Goal: Task Accomplishment & Management: Use online tool/utility

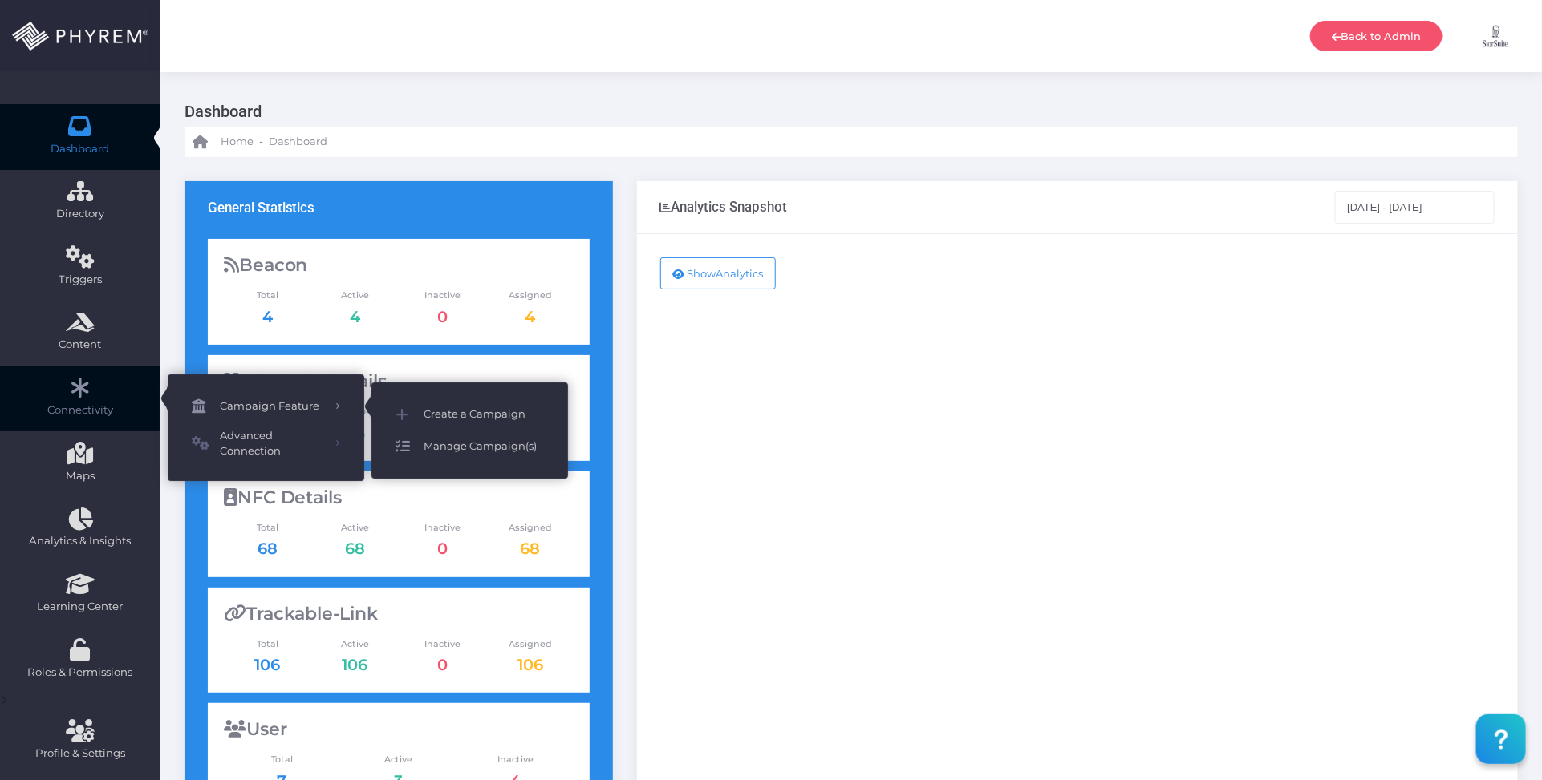
click at [426, 443] on span "Manage Campaign(s)" at bounding box center [483, 446] width 120 height 21
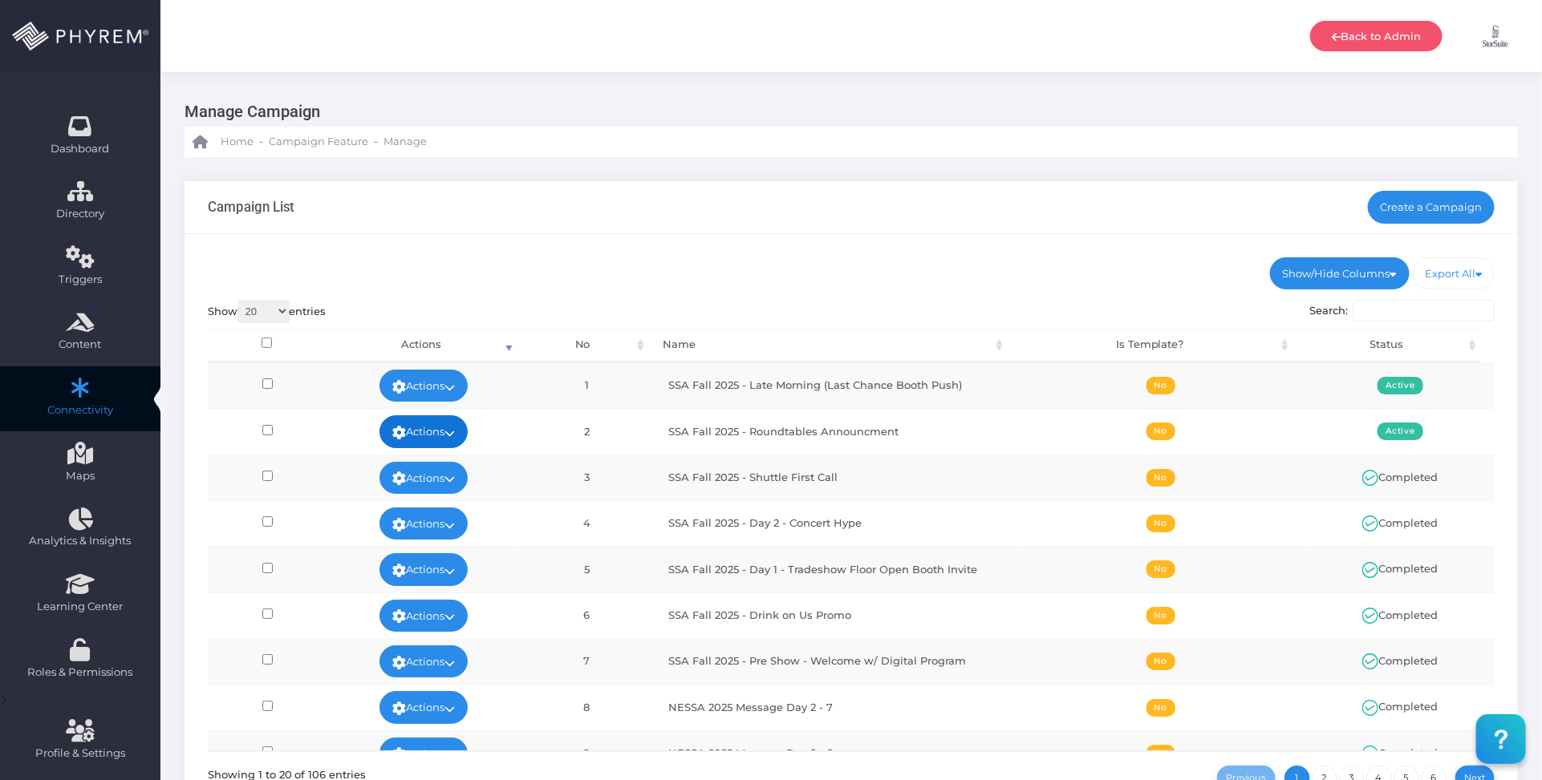
click at [448, 433] on icon at bounding box center [449, 433] width 10 height 0
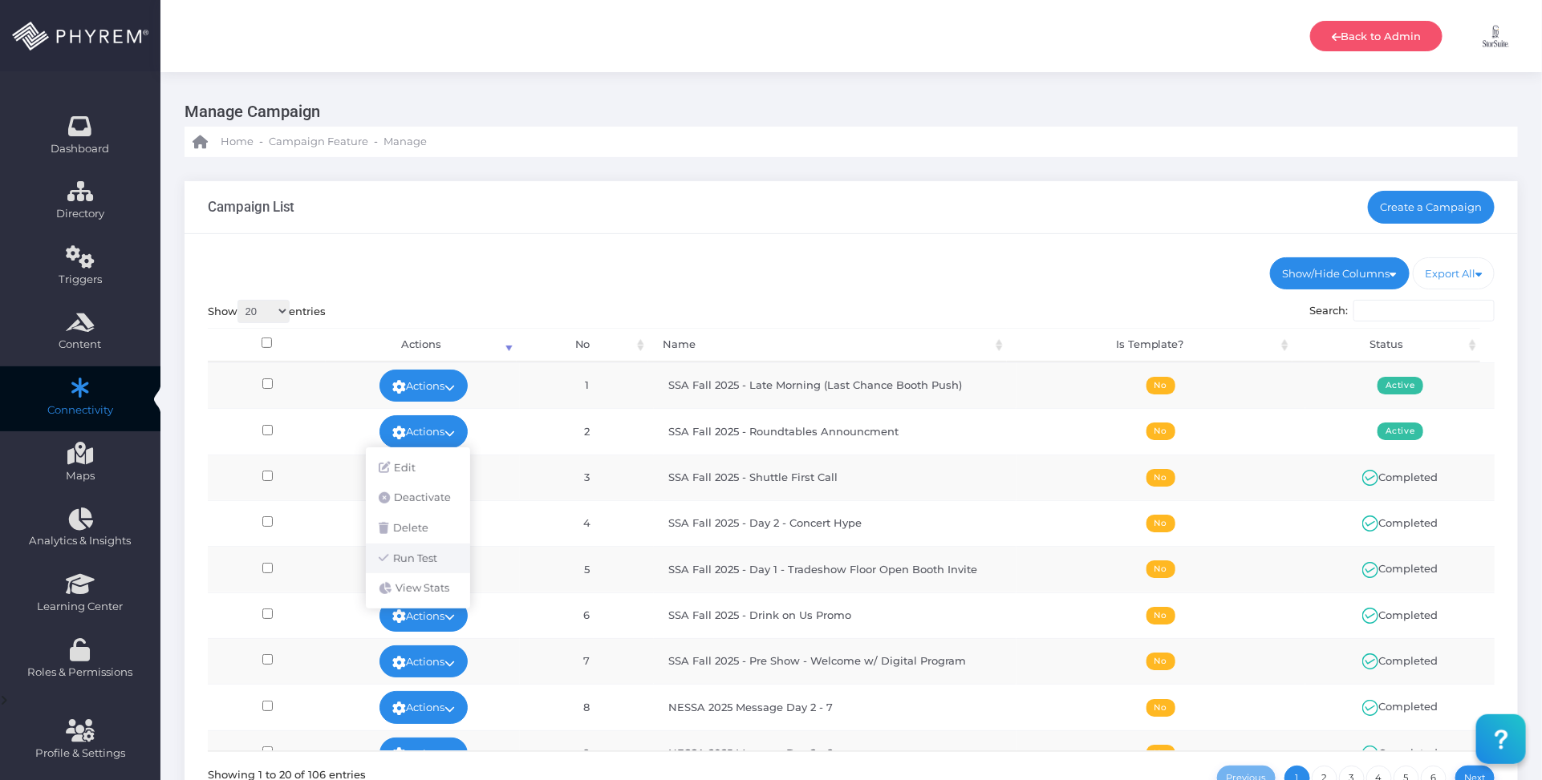
click at [419, 553] on link "Run Test" at bounding box center [418, 559] width 104 height 30
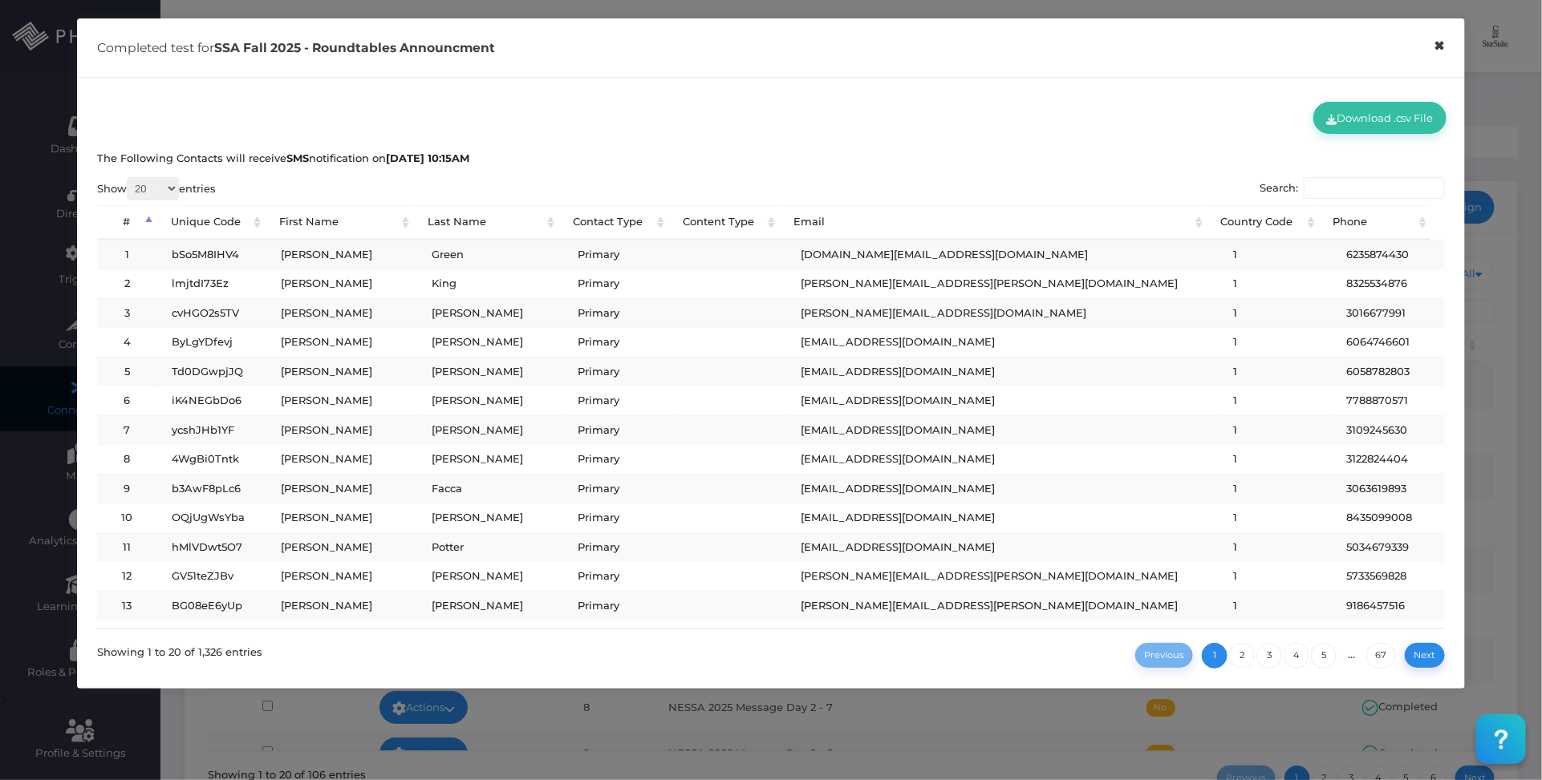
click at [1438, 47] on button "×" at bounding box center [1439, 46] width 31 height 36
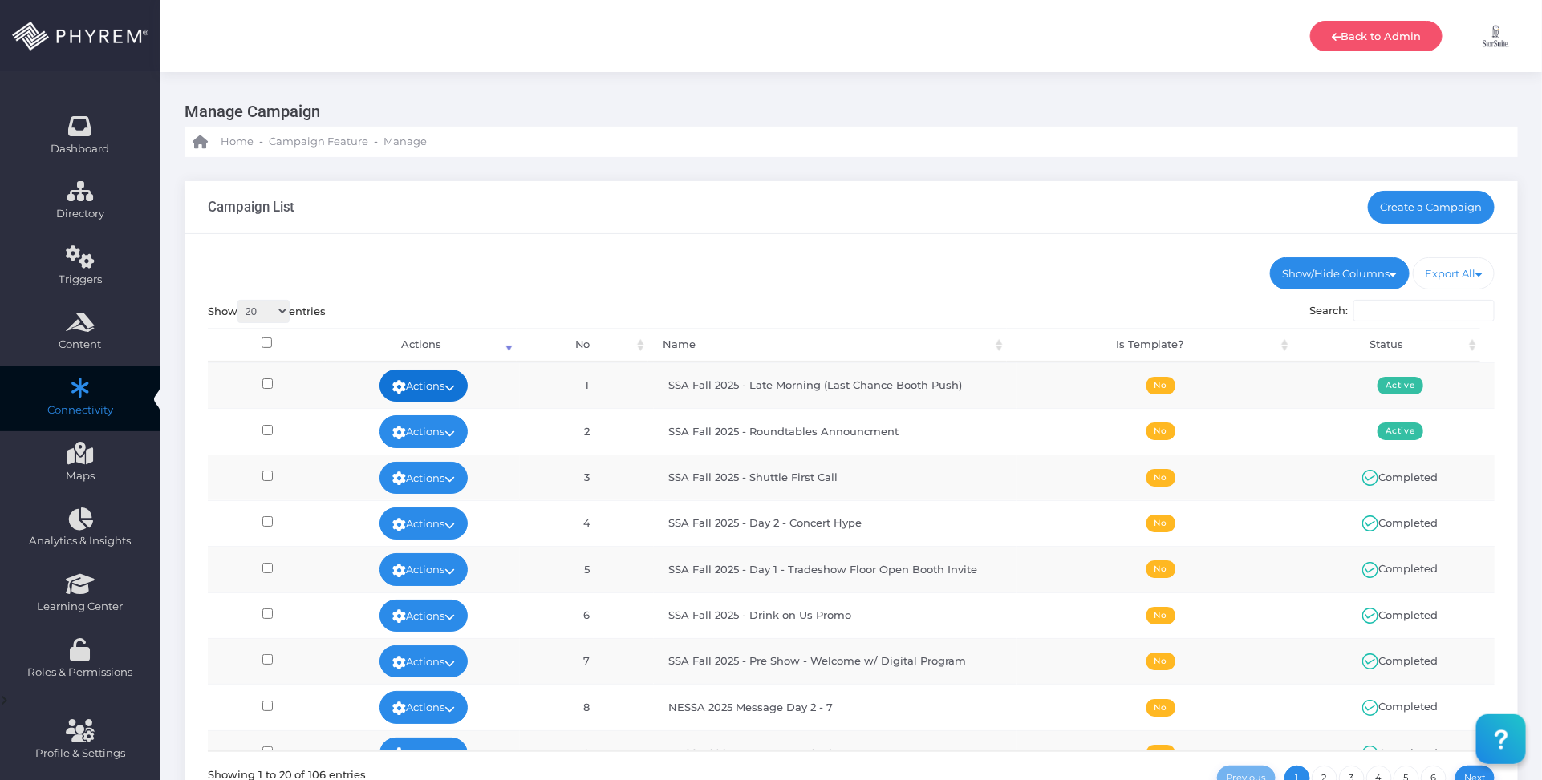
click at [454, 387] on icon at bounding box center [449, 387] width 10 height 0
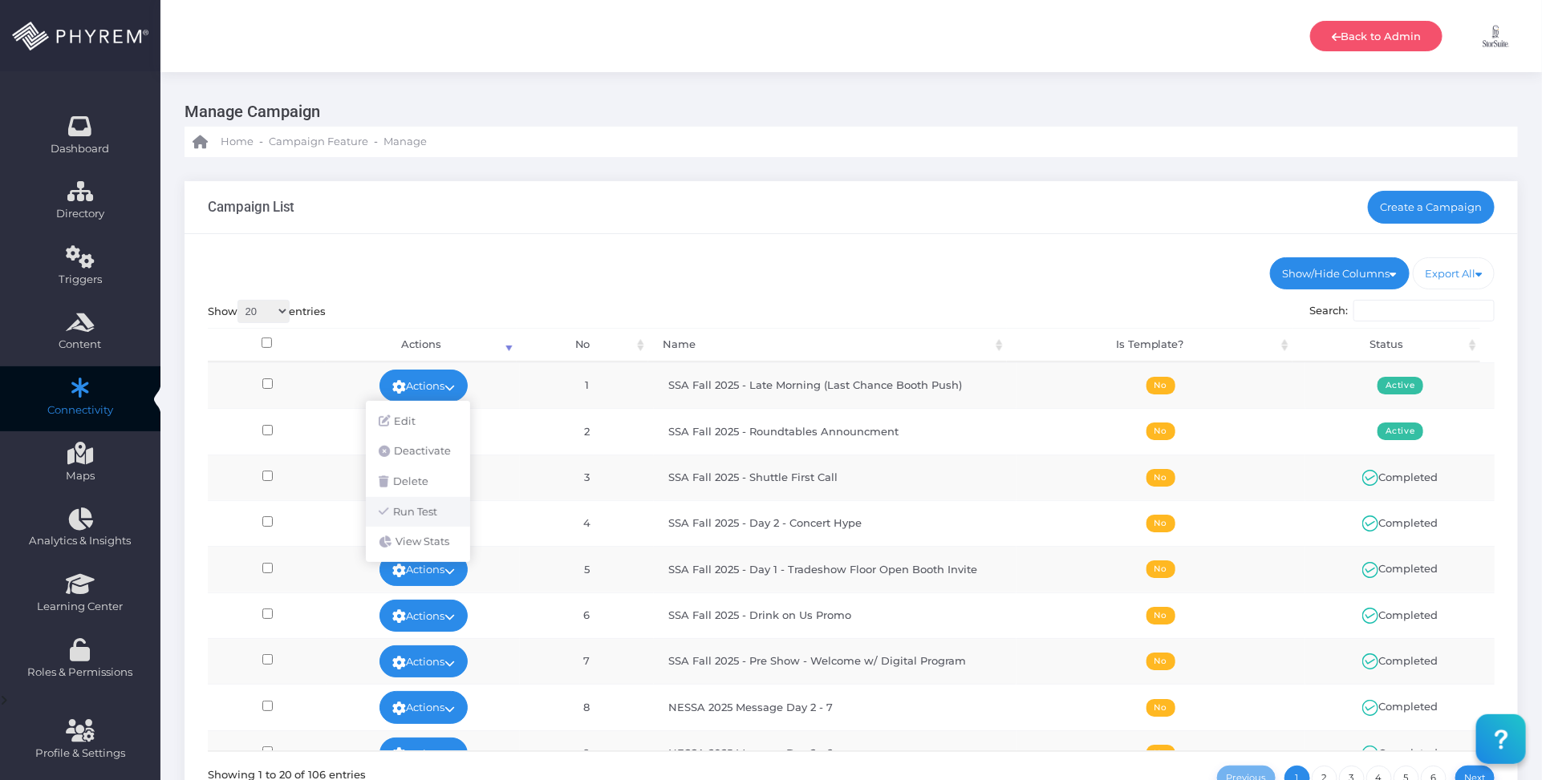
click at [439, 502] on link "Run Test" at bounding box center [418, 512] width 104 height 30
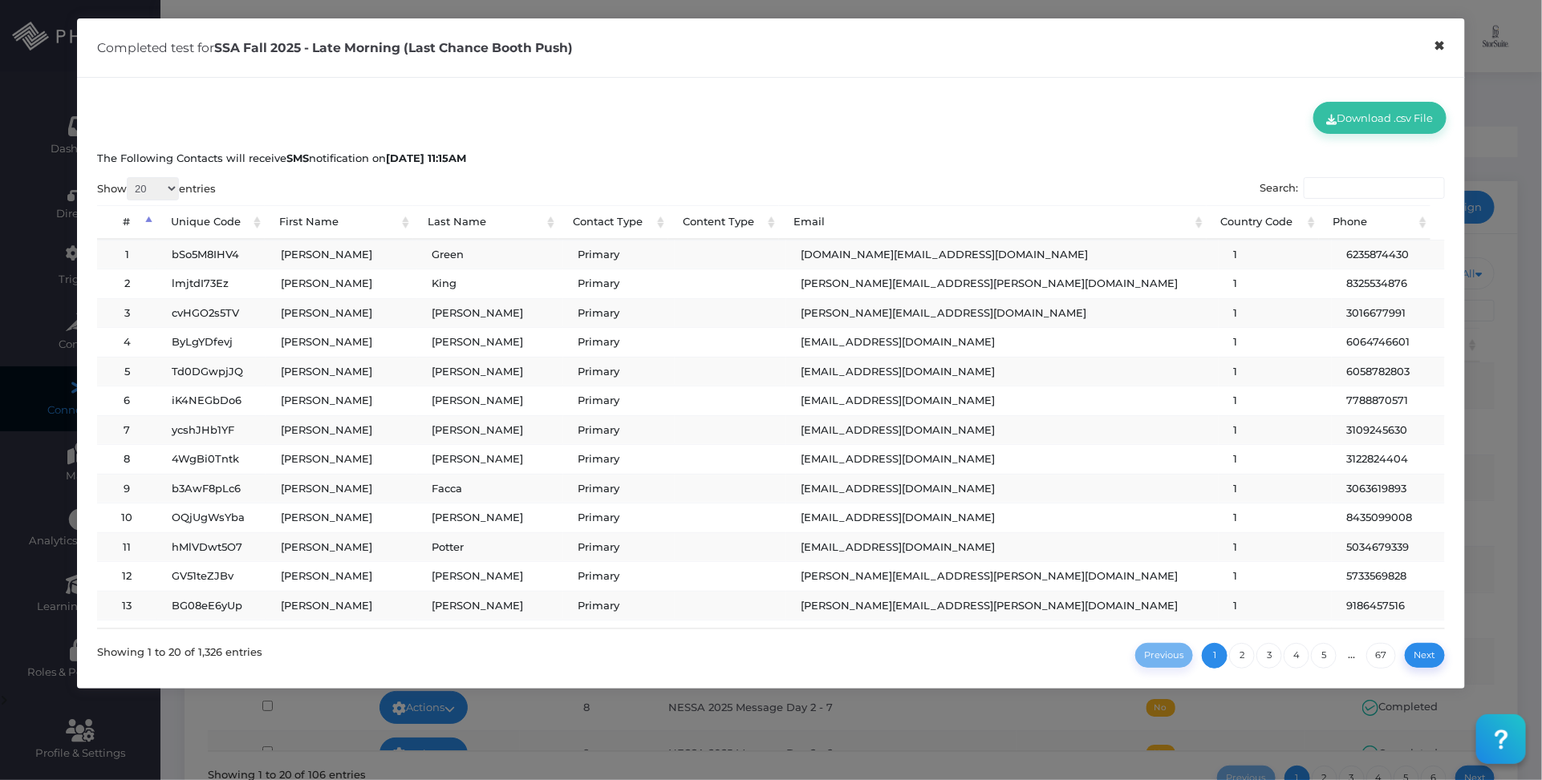
click at [1440, 53] on button "×" at bounding box center [1439, 46] width 31 height 36
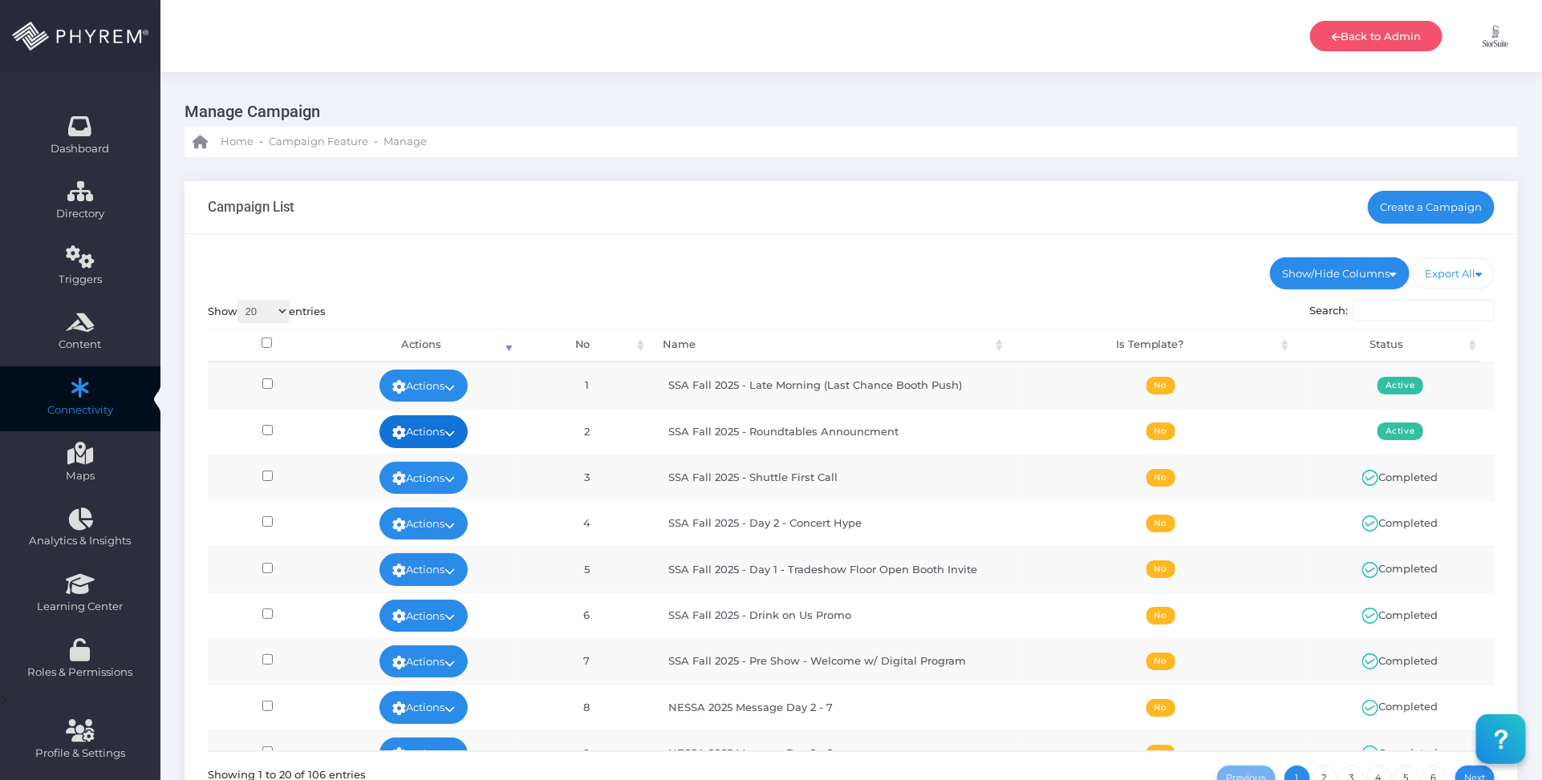
click at [459, 431] on link "Actions" at bounding box center [423, 431] width 88 height 32
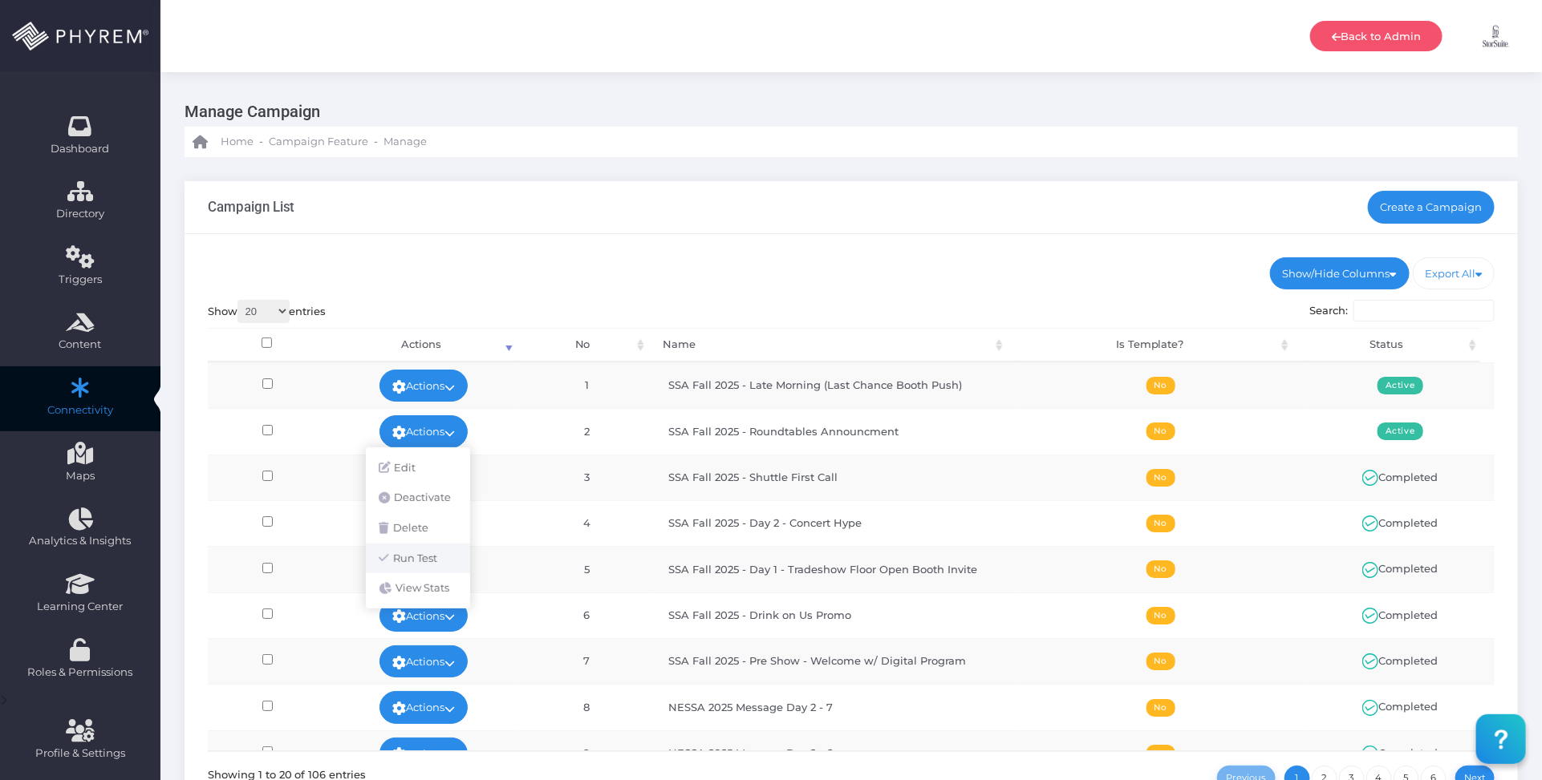
click at [427, 558] on link "Run Test" at bounding box center [418, 559] width 104 height 30
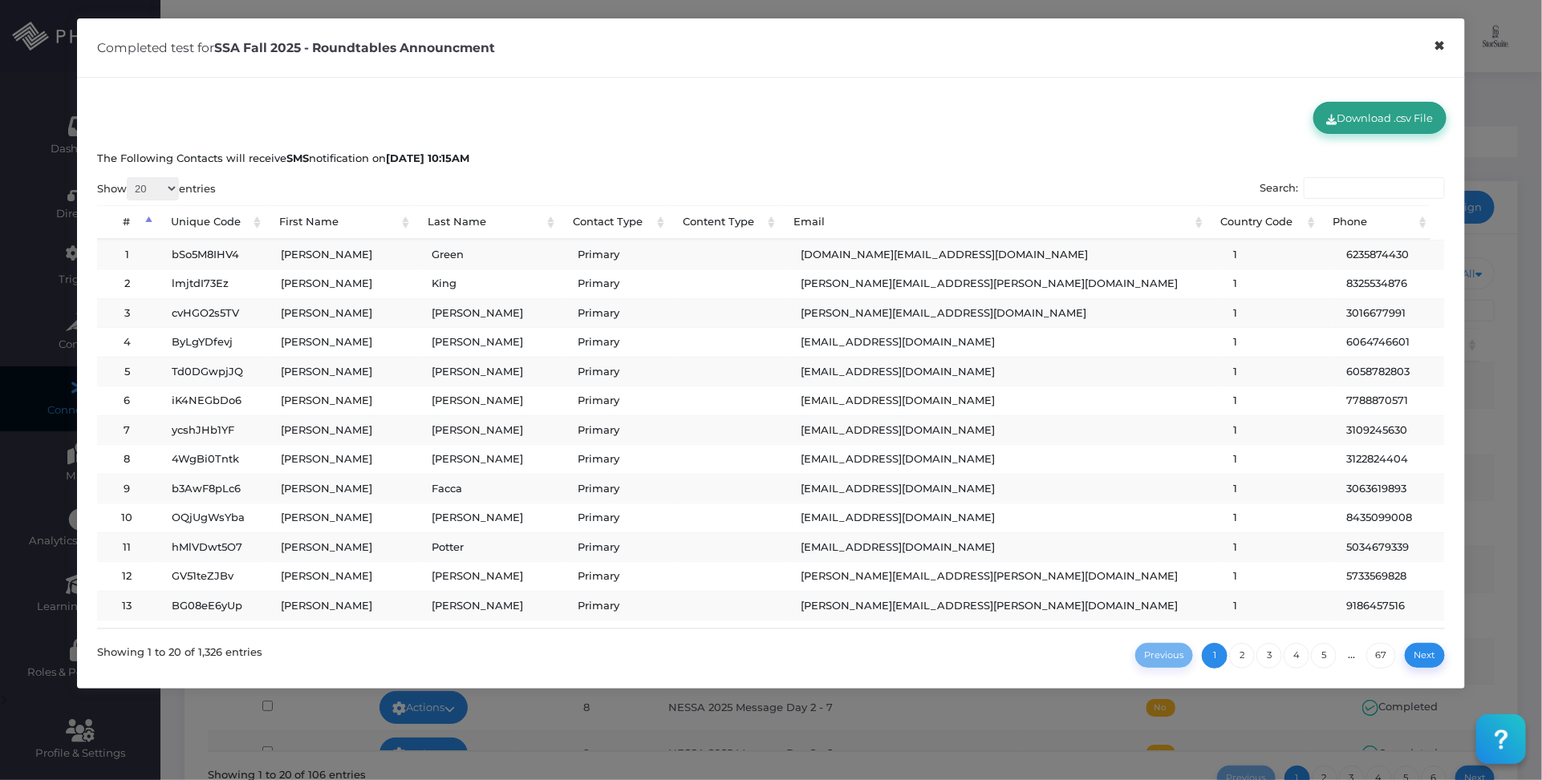
drag, startPoint x: 1438, startPoint y: 50, endPoint x: 1416, endPoint y: 67, distance: 28.1
click at [1438, 51] on button "×" at bounding box center [1439, 46] width 31 height 36
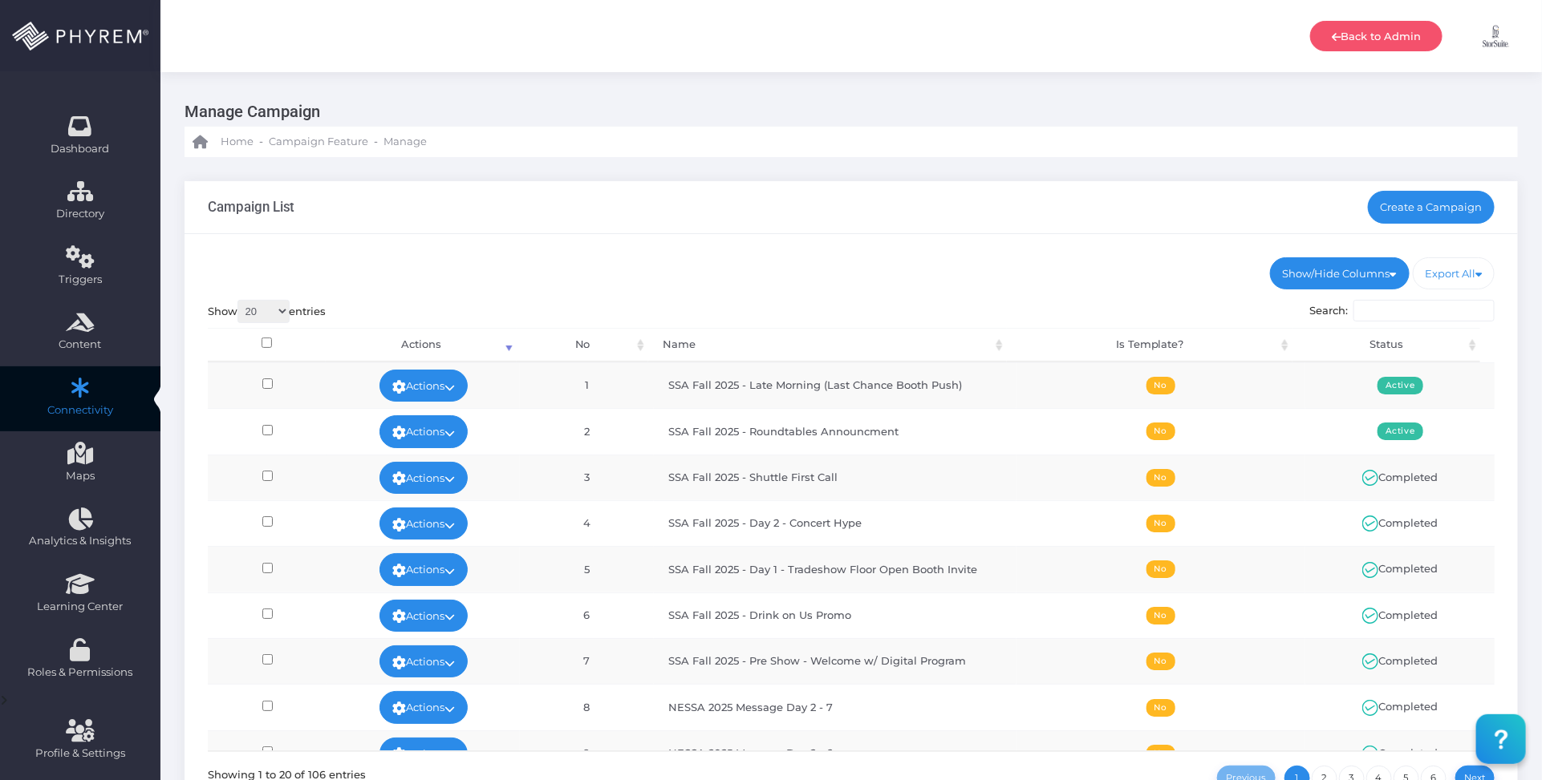
click at [944, 225] on div "Campaign List Create a Campaign" at bounding box center [850, 207] width 1333 height 53
click at [953, 274] on ul "Show/Hide Columns No Name Is Template? Status" at bounding box center [851, 273] width 1287 height 32
